Goal: Task Accomplishment & Management: Manage account settings

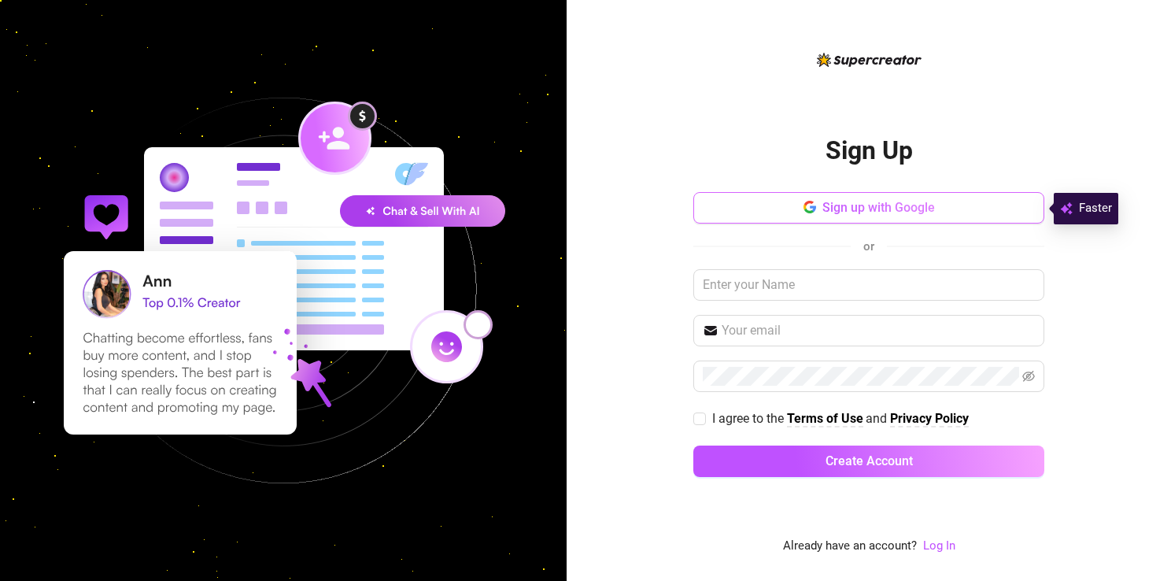
click at [894, 208] on span "Sign up with Google" at bounding box center [878, 207] width 113 height 15
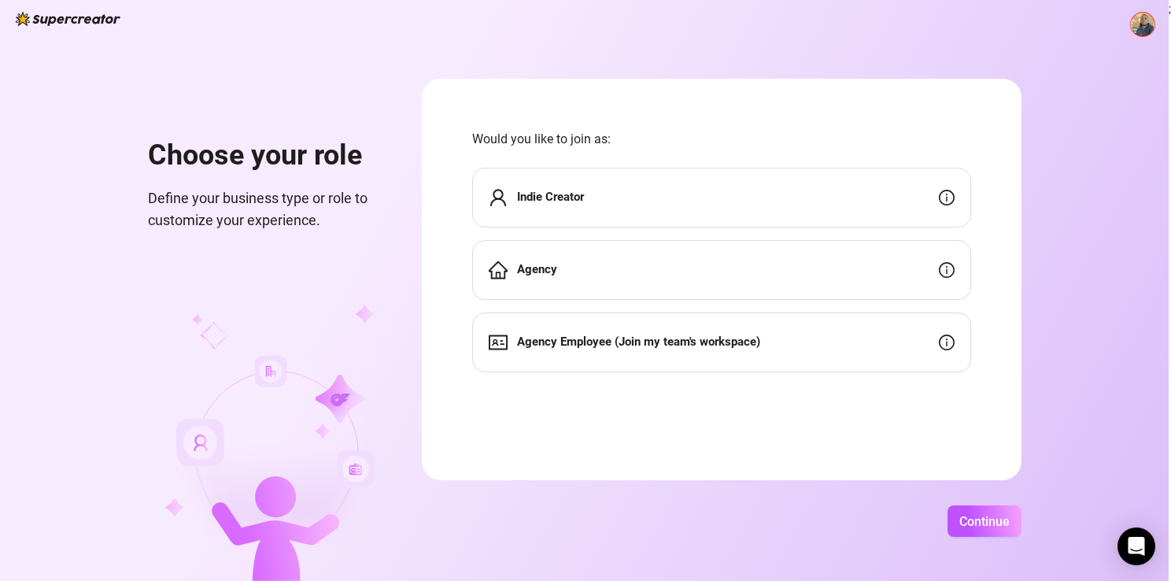
click at [548, 203] on strong "Indie Creator" at bounding box center [550, 197] width 67 height 14
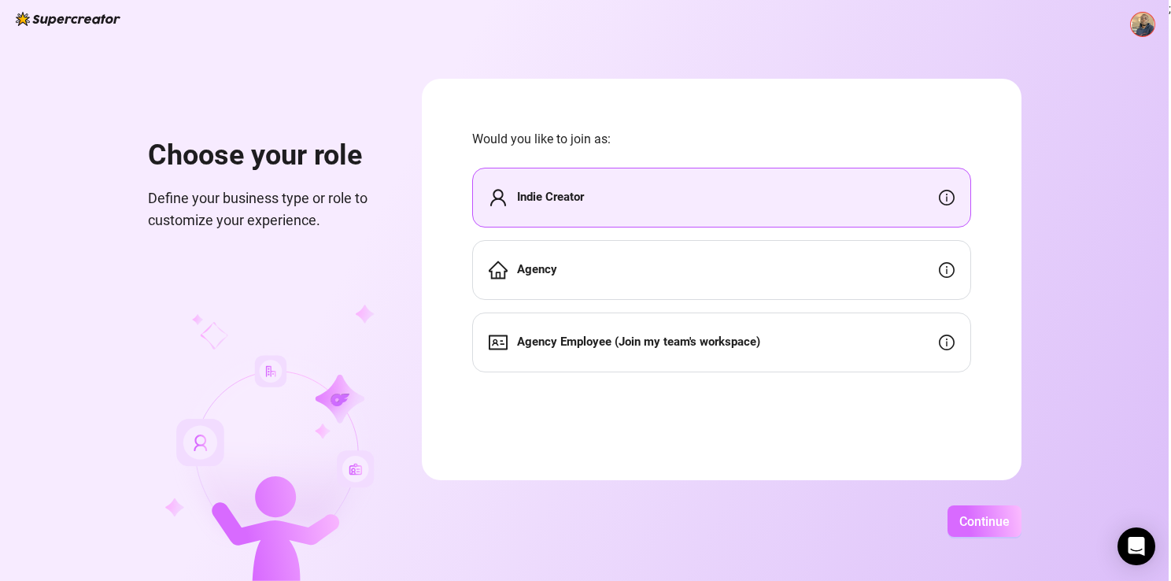
click at [969, 529] on button "Continue" at bounding box center [984, 520] width 74 height 31
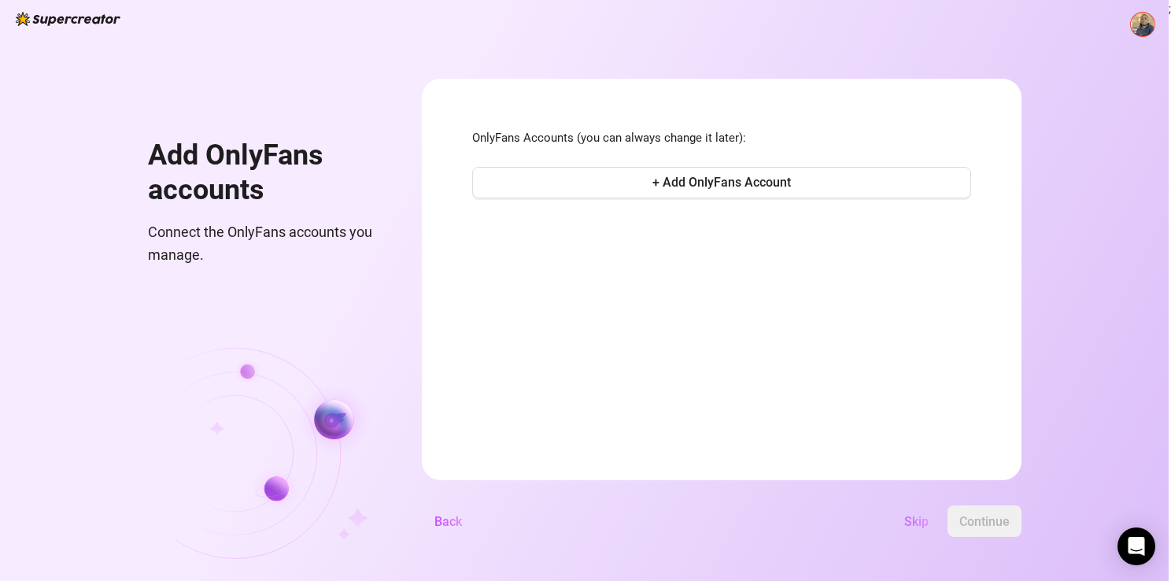
click at [918, 519] on span "Skip" at bounding box center [916, 521] width 24 height 15
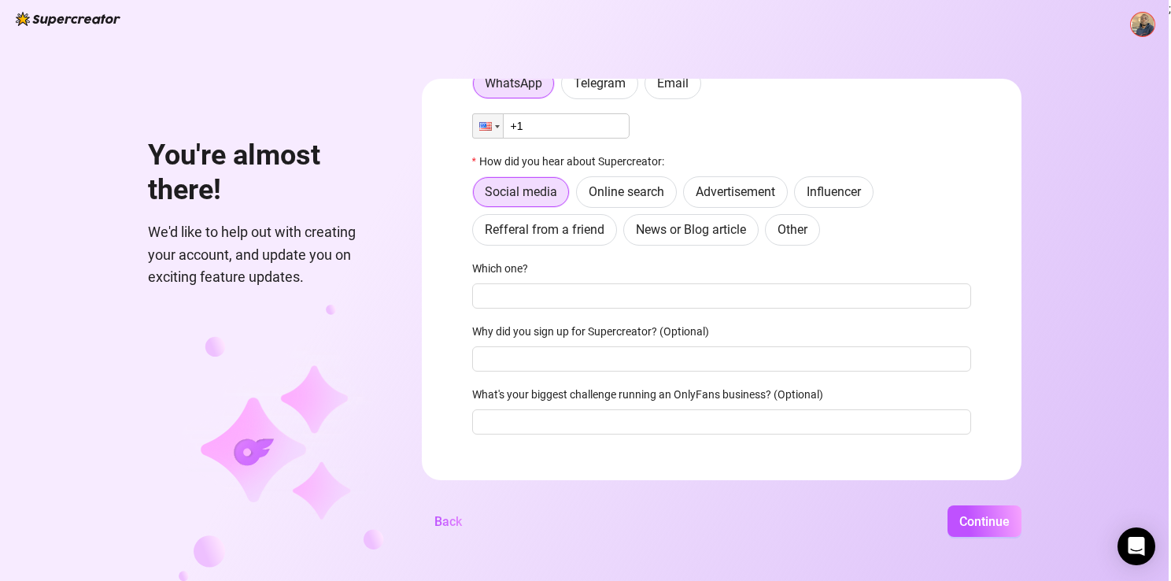
scroll to position [104, 0]
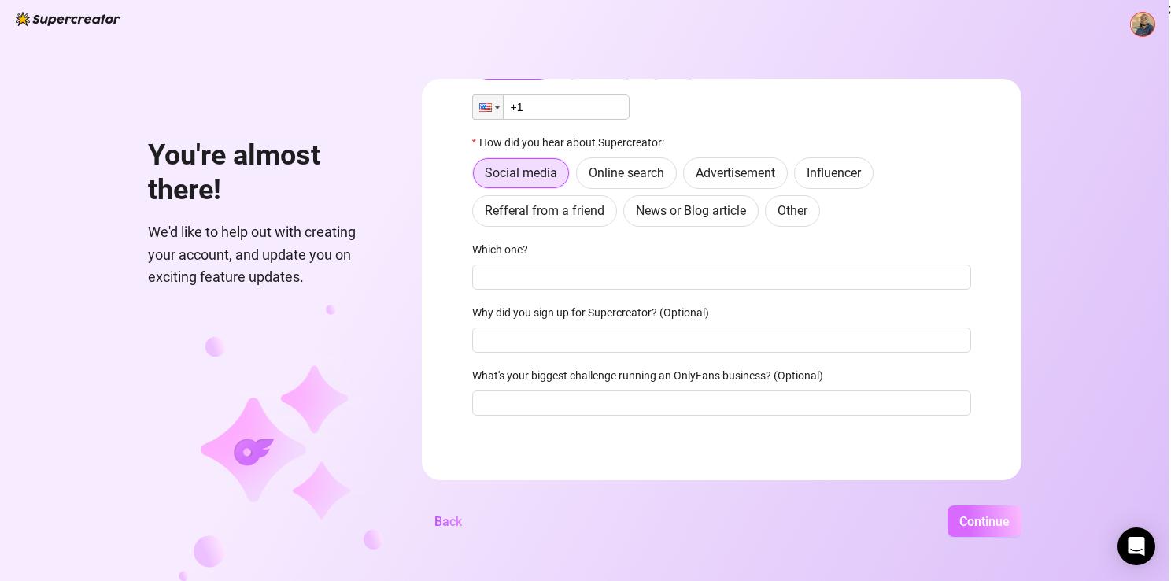
click at [980, 517] on span "Continue" at bounding box center [984, 521] width 50 height 15
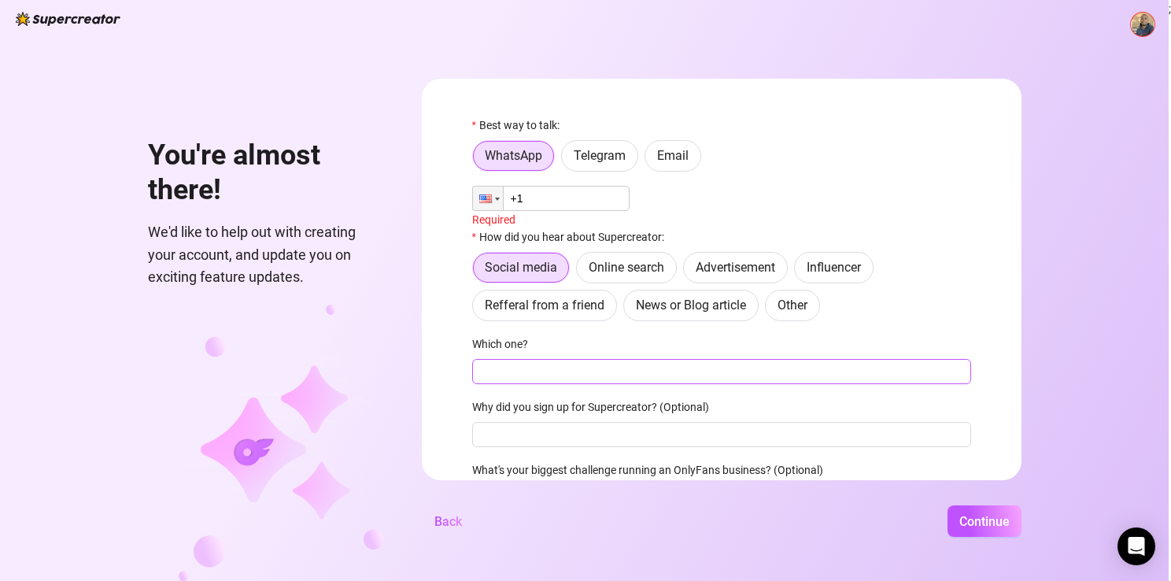
scroll to position [0, 0]
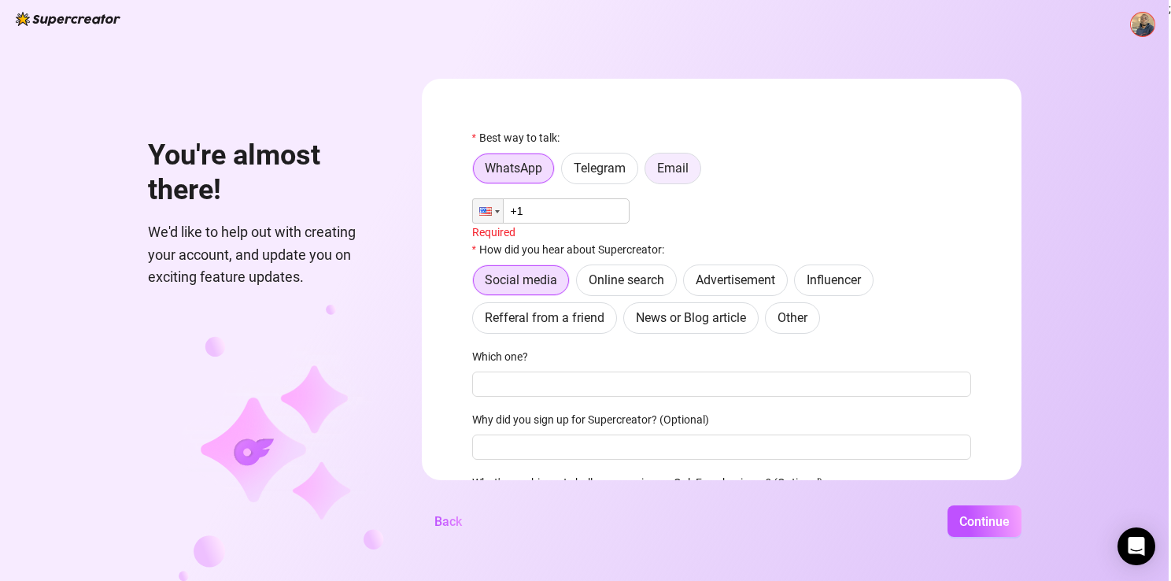
click at [670, 178] on label "Email" at bounding box center [672, 168] width 57 height 31
click at [649, 172] on input "Email" at bounding box center [649, 172] width 0 height 0
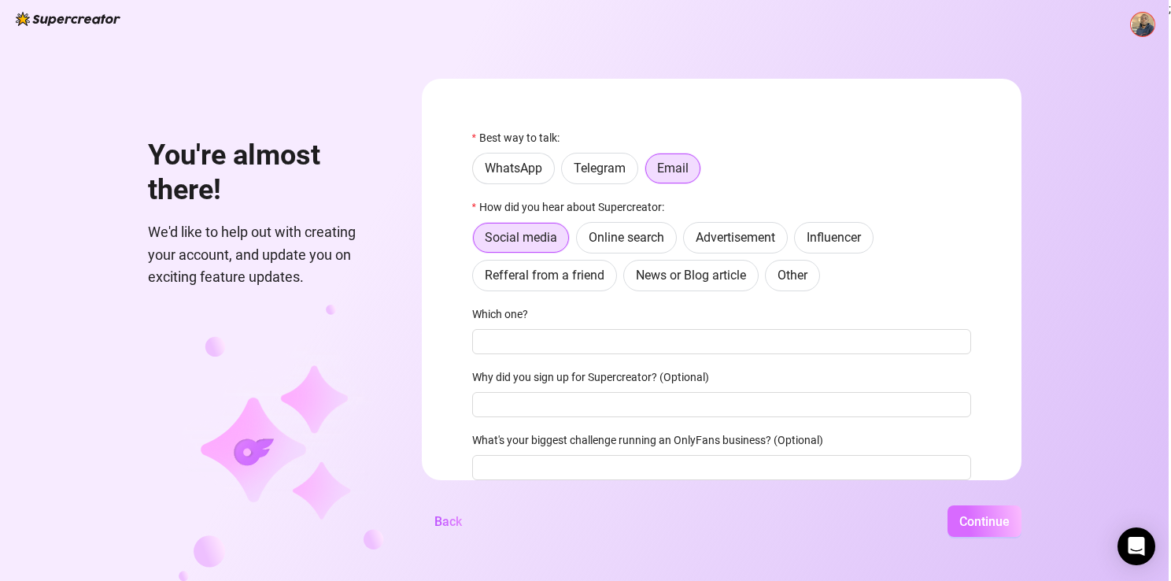
click at [987, 518] on span "Continue" at bounding box center [984, 521] width 50 height 15
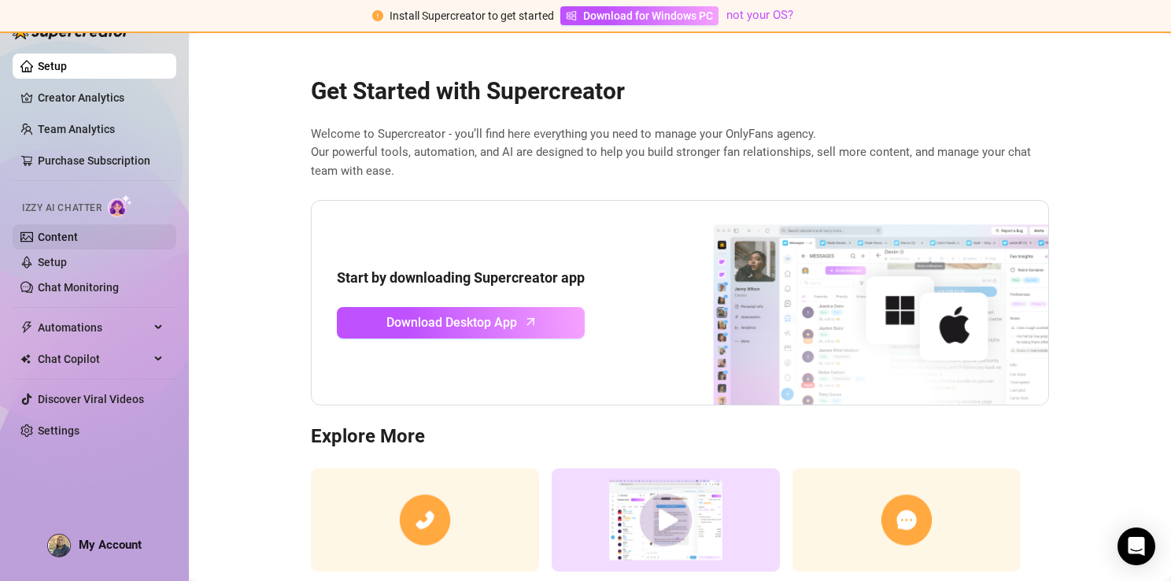
click at [64, 236] on link "Content" at bounding box center [58, 237] width 40 height 13
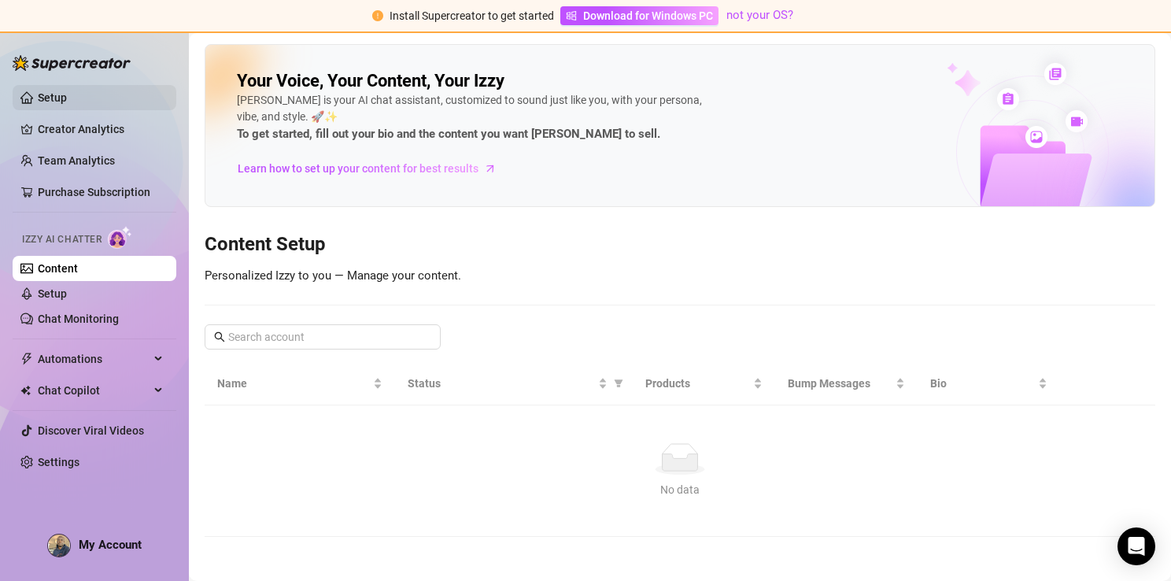
click at [47, 104] on link "Setup" at bounding box center [52, 97] width 29 height 13
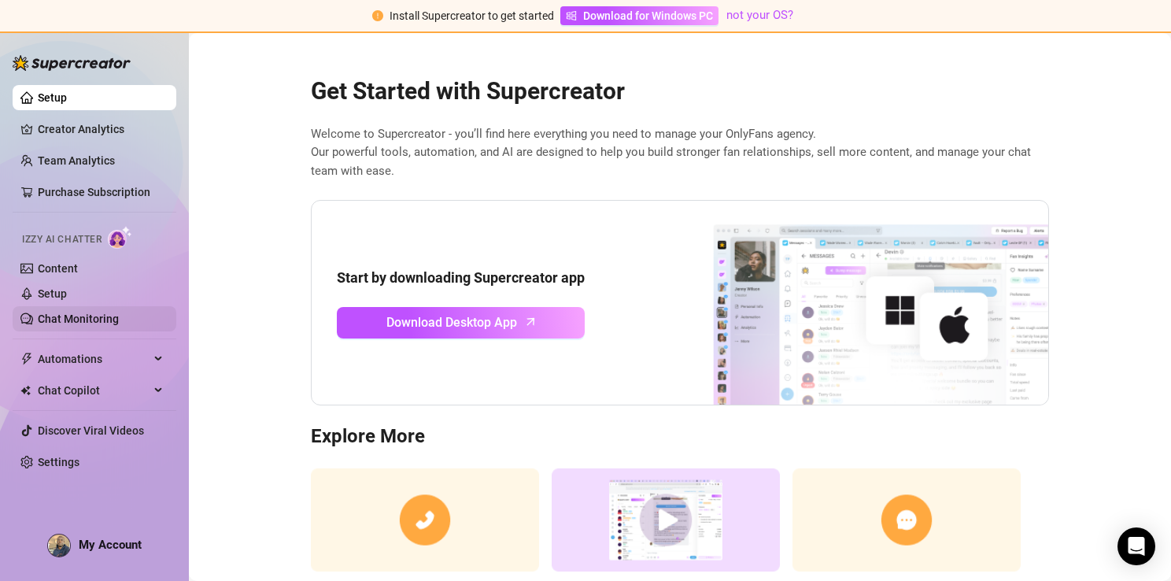
click at [70, 317] on link "Chat Monitoring" at bounding box center [78, 318] width 81 height 13
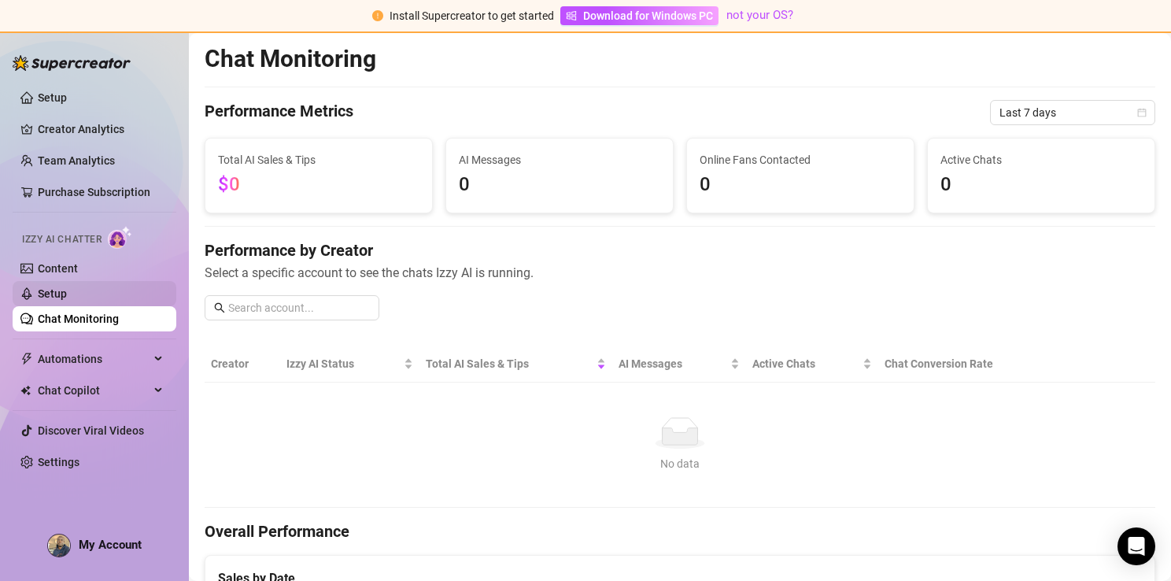
click at [67, 294] on link "Setup" at bounding box center [52, 293] width 29 height 13
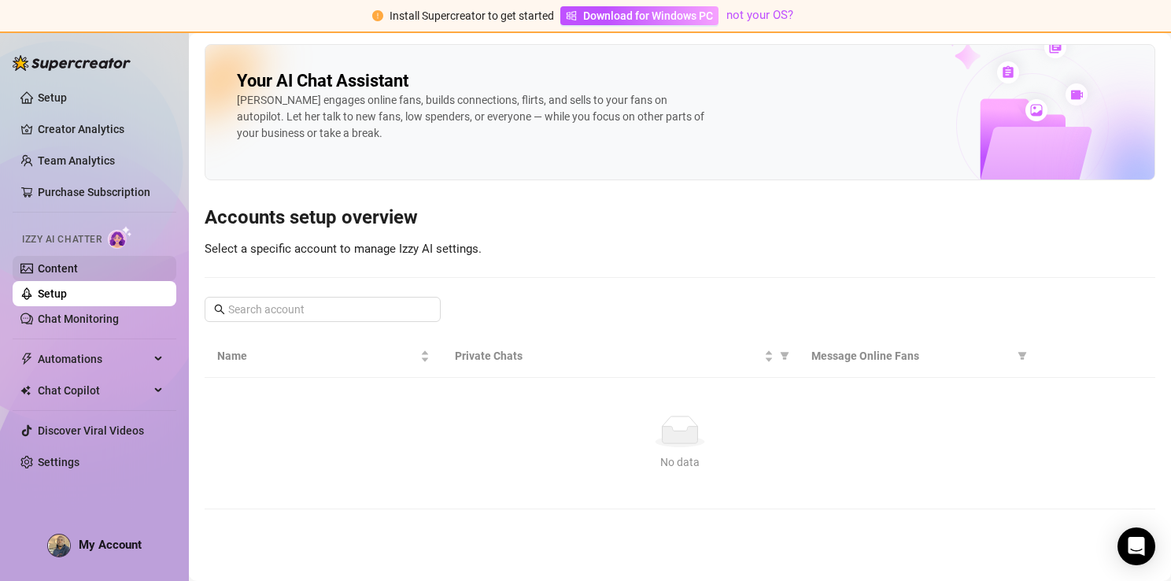
click at [75, 264] on link "Content" at bounding box center [58, 268] width 40 height 13
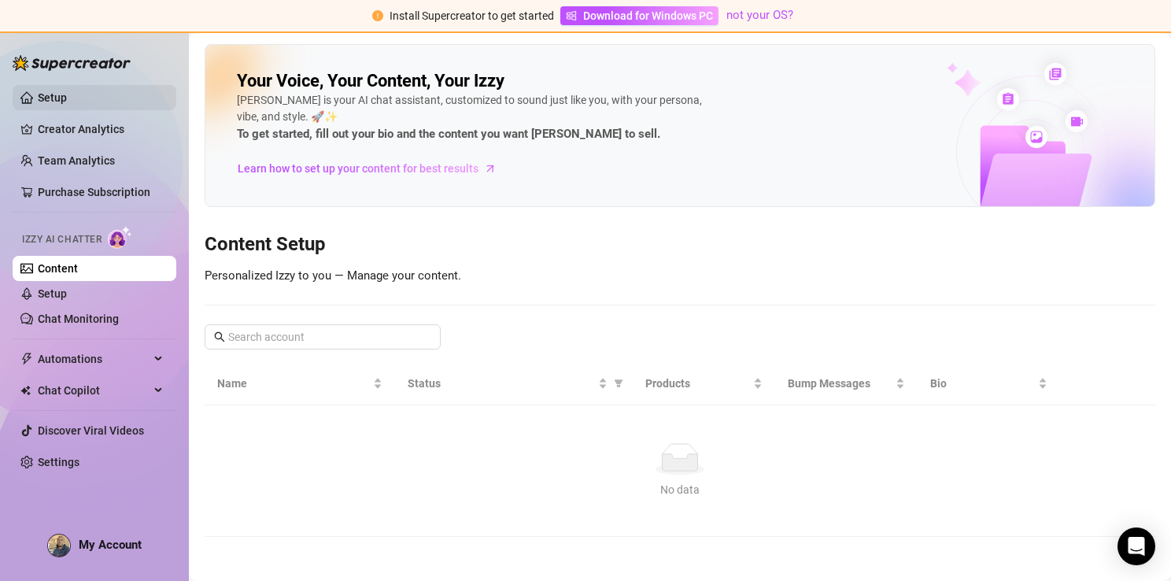
click at [53, 92] on link "Setup" at bounding box center [52, 97] width 29 height 13
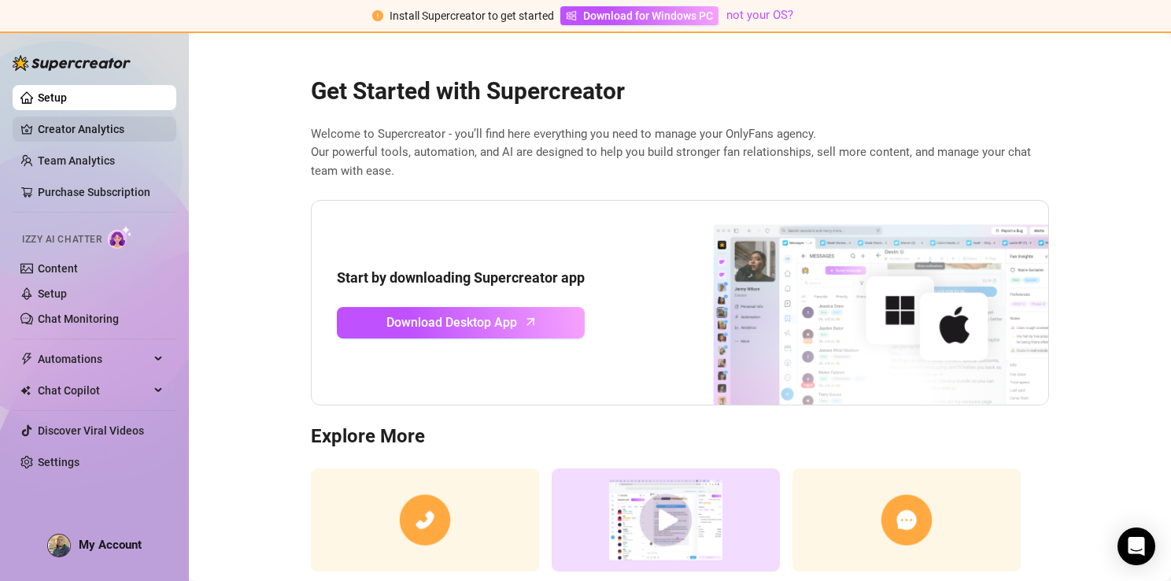
click at [73, 129] on link "Creator Analytics" at bounding box center [101, 128] width 126 height 25
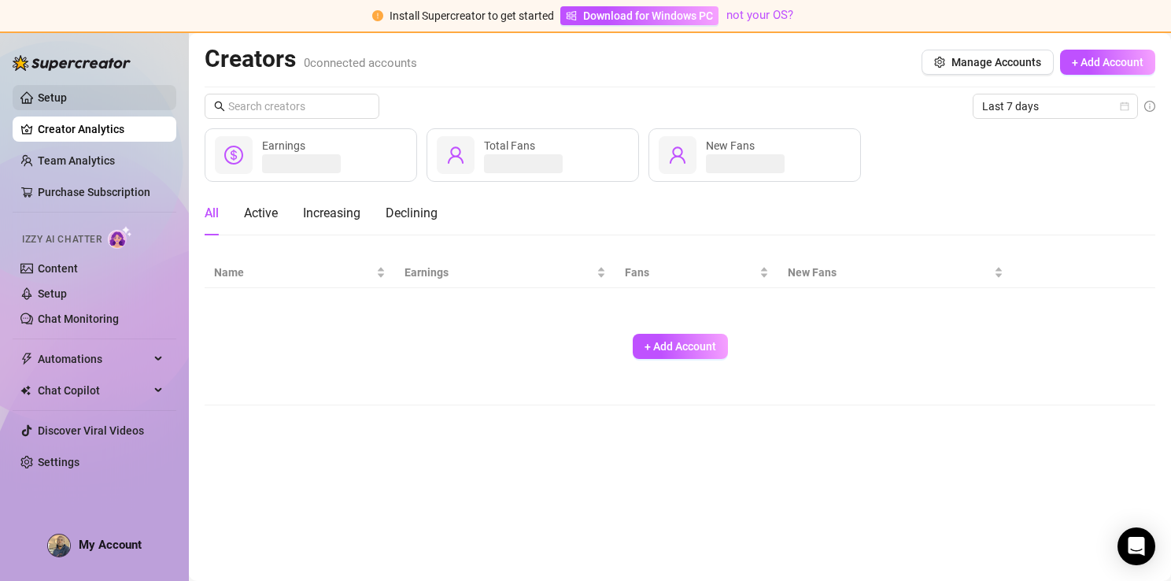
click at [54, 104] on link "Setup" at bounding box center [52, 97] width 29 height 13
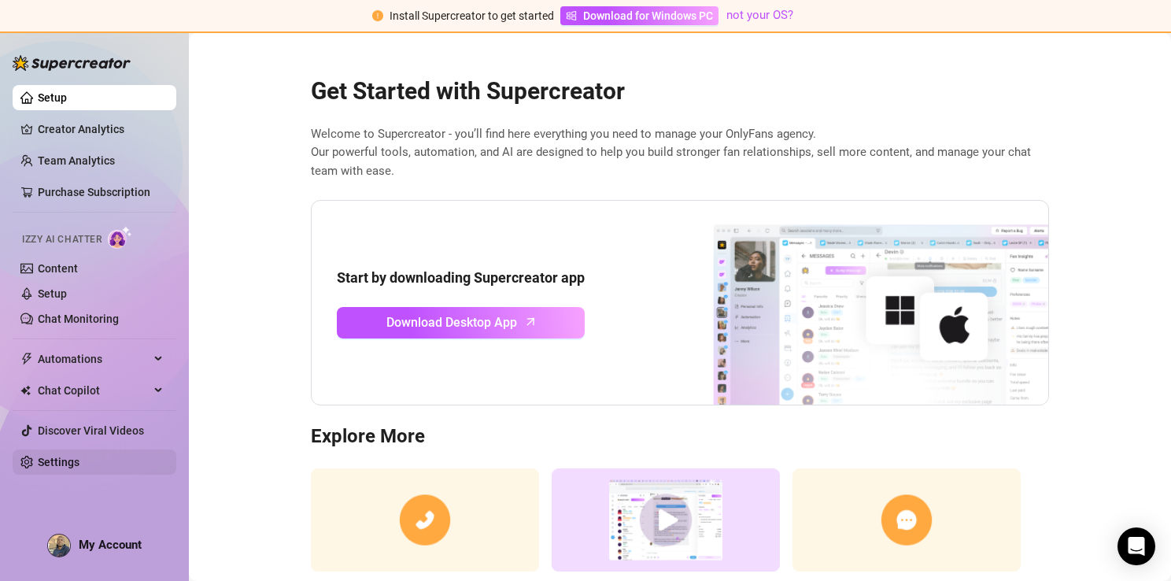
click at [59, 460] on link "Settings" at bounding box center [59, 462] width 42 height 13
